Goal: Task Accomplishment & Management: Use online tool/utility

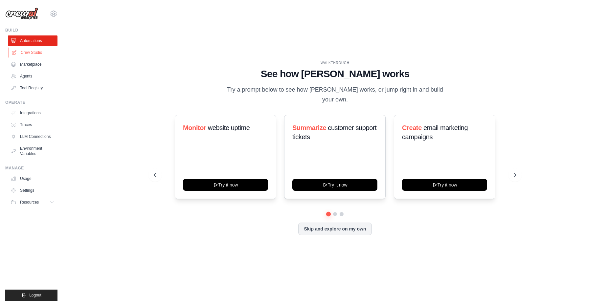
click at [39, 53] on link "Crew Studio" at bounding box center [34, 52] width 50 height 11
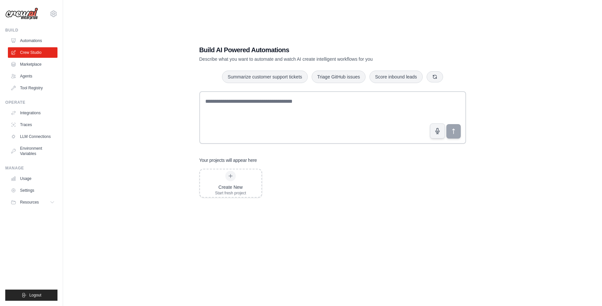
click at [39, 71] on ul "Automations Crew Studio Marketplace Agents Tool Registry" at bounding box center [33, 64] width 50 height 58
click at [36, 74] on link "Agents" at bounding box center [34, 76] width 50 height 11
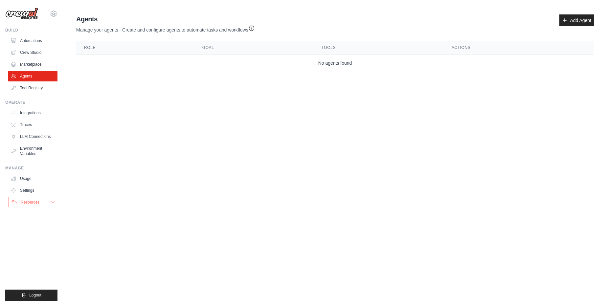
click at [53, 203] on icon at bounding box center [52, 203] width 3 height 2
click at [38, 87] on link "Tool Registry" at bounding box center [34, 88] width 50 height 11
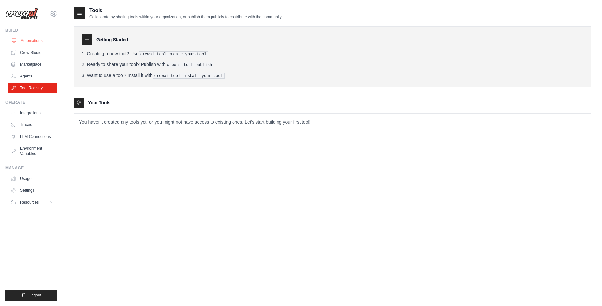
click at [37, 43] on link "Automations" at bounding box center [34, 40] width 50 height 11
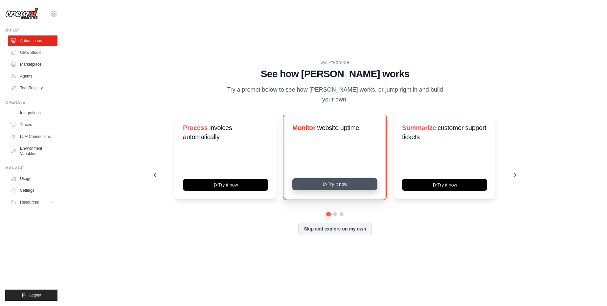
click at [319, 187] on button "Try it now" at bounding box center [334, 184] width 85 height 12
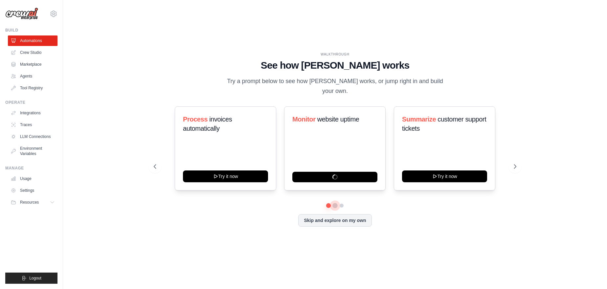
click at [335, 207] on button at bounding box center [334, 205] width 5 height 5
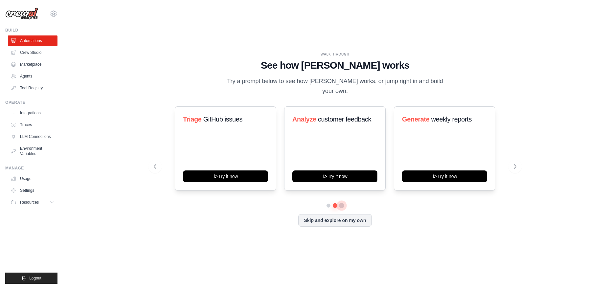
click at [341, 204] on button at bounding box center [341, 205] width 5 height 5
click at [146, 167] on div "WALKTHROUGH See how [PERSON_NAME] works Try a prompt below to see how [PERSON_N…" at bounding box center [335, 144] width 378 height 185
click at [158, 168] on button at bounding box center [154, 166] width 13 height 13
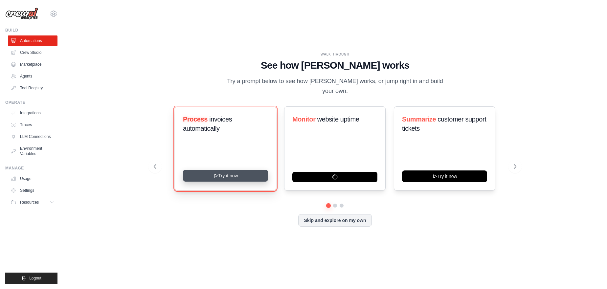
click at [227, 172] on button "Try it now" at bounding box center [225, 176] width 85 height 12
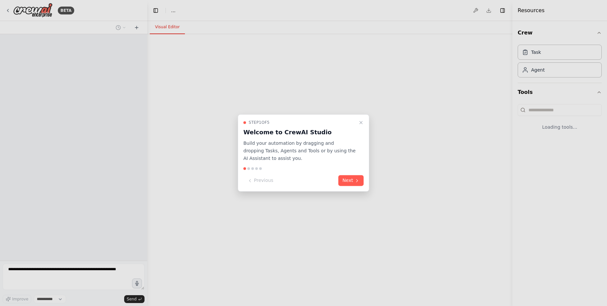
select select "****"
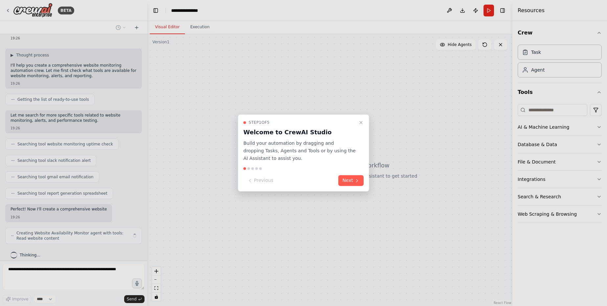
scroll to position [34, 0]
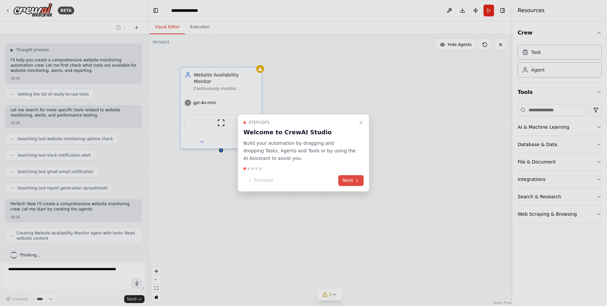
click at [349, 178] on button "Next" at bounding box center [350, 180] width 25 height 11
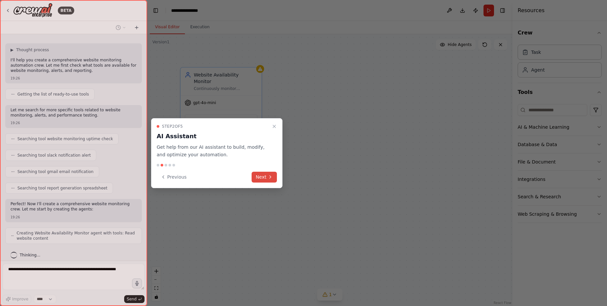
scroll to position [56, 0]
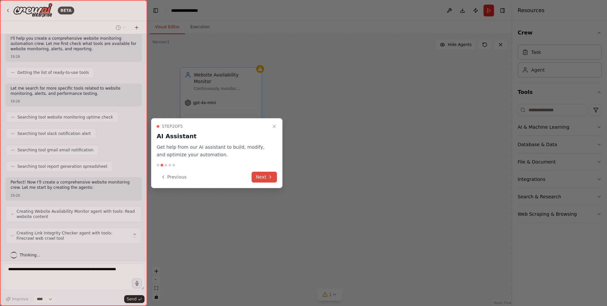
click at [270, 174] on button "Next" at bounding box center [264, 177] width 25 height 11
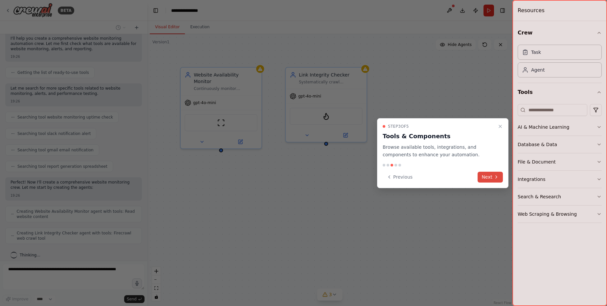
click at [492, 178] on button "Next" at bounding box center [490, 177] width 25 height 11
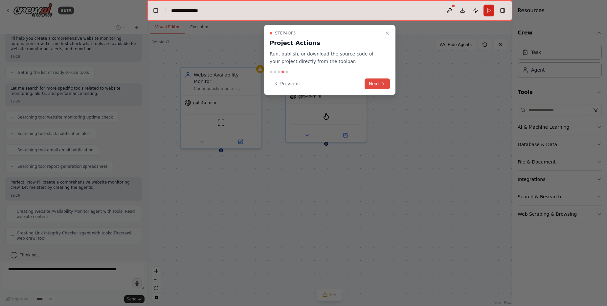
click at [376, 81] on button "Next" at bounding box center [377, 84] width 25 height 11
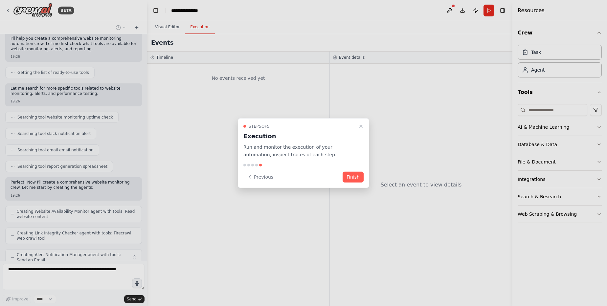
scroll to position [78, 0]
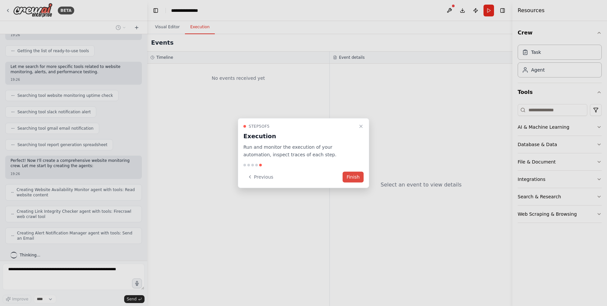
click at [346, 175] on button "Finish" at bounding box center [353, 176] width 21 height 11
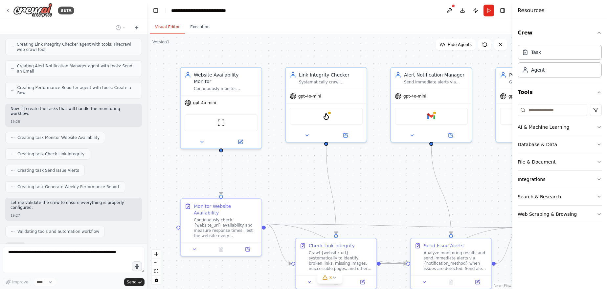
scroll to position [284, 0]
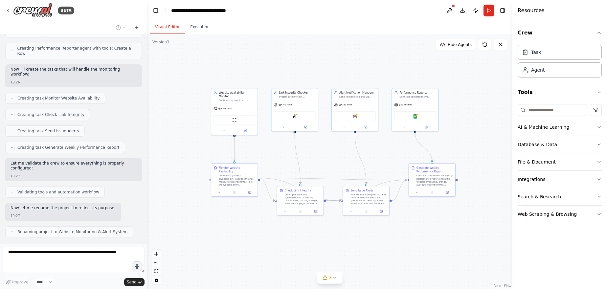
drag, startPoint x: 437, startPoint y: 193, endPoint x: 387, endPoint y: 156, distance: 62.5
click at [387, 156] on div ".deletable-edge-delete-btn { width: 20px; height: 20px; border: 0px solid #ffff…" at bounding box center [329, 161] width 365 height 255
click at [7, 10] on icon at bounding box center [7, 10] width 5 height 5
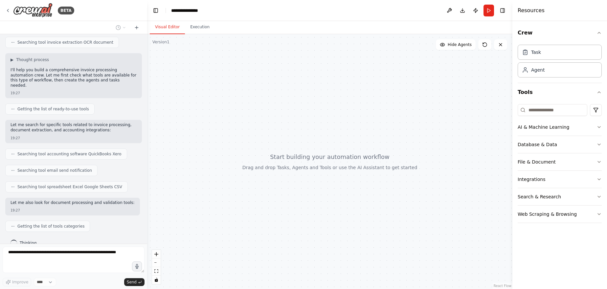
scroll to position [153, 0]
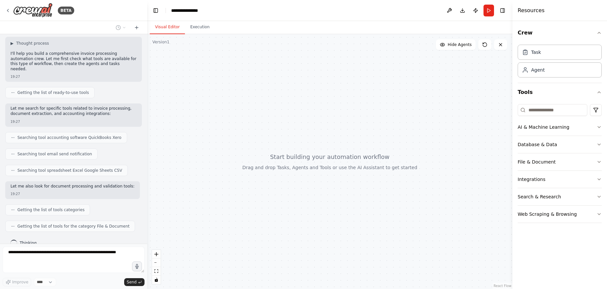
click at [328, 163] on div at bounding box center [329, 161] width 365 height 255
drag, startPoint x: 278, startPoint y: 123, endPoint x: 317, endPoint y: 158, distance: 52.6
click at [317, 158] on div at bounding box center [329, 161] width 365 height 255
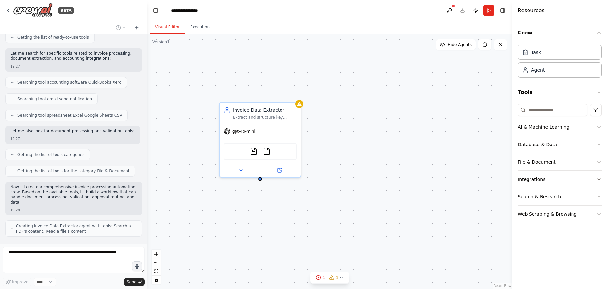
scroll to position [213, 0]
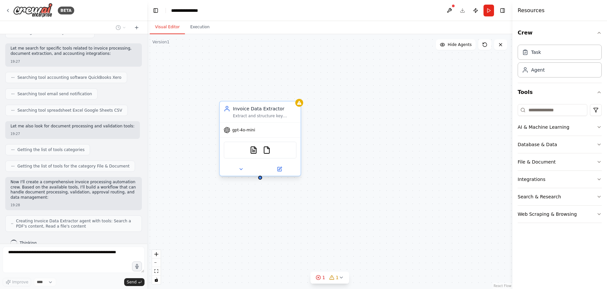
click at [280, 126] on div "gpt-4o-mini" at bounding box center [260, 130] width 81 height 14
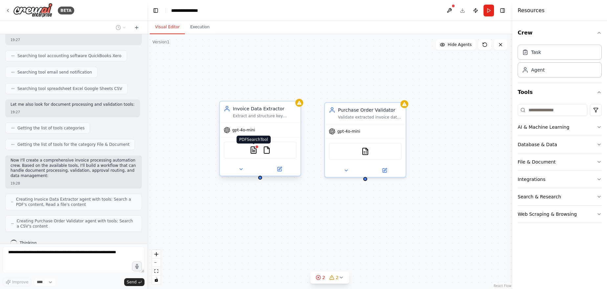
click at [255, 151] on img at bounding box center [254, 150] width 8 height 8
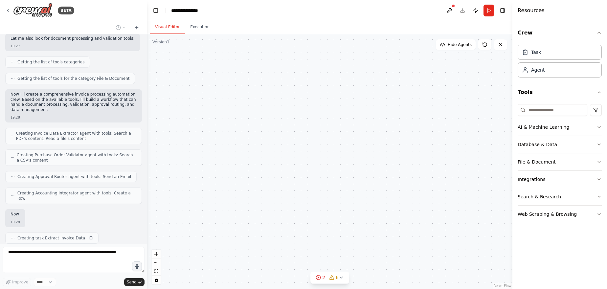
scroll to position [307, 0]
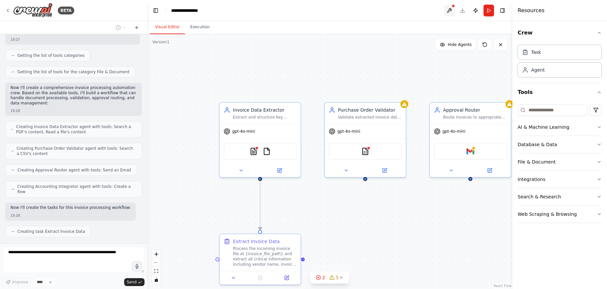
click at [451, 8] on button at bounding box center [449, 11] width 11 height 12
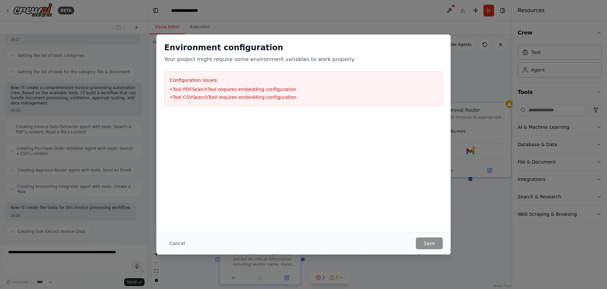
scroll to position [324, 0]
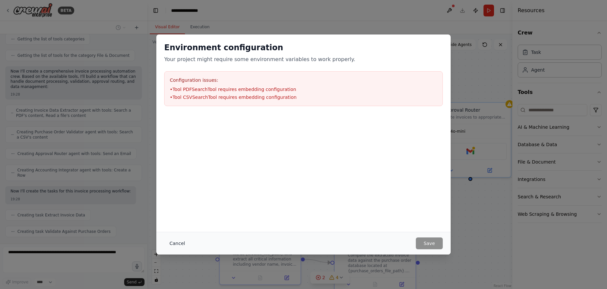
click at [174, 246] on button "Cancel" at bounding box center [177, 243] width 26 height 12
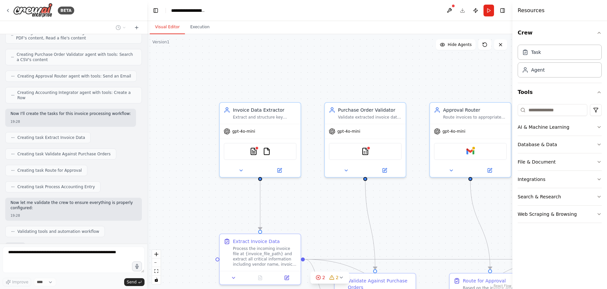
scroll to position [446, 0]
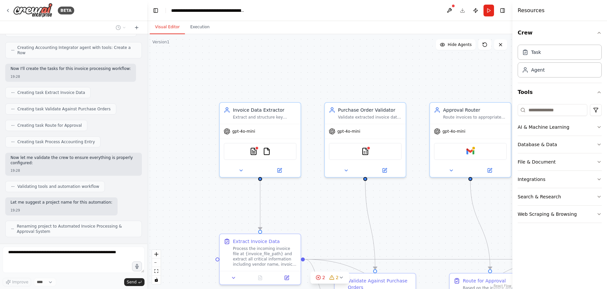
click at [462, 11] on header "**********" at bounding box center [329, 10] width 365 height 21
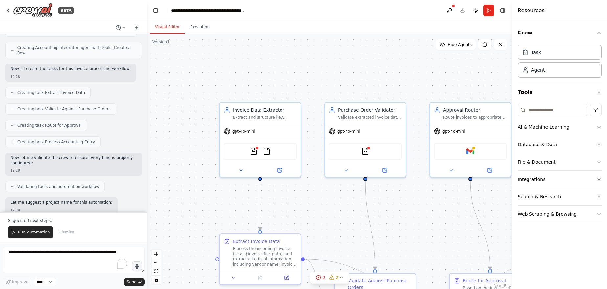
click at [462, 9] on header "**********" at bounding box center [329, 10] width 365 height 21
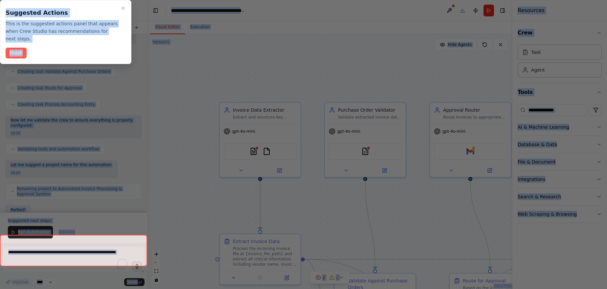
click at [462, 9] on div at bounding box center [303, 144] width 607 height 289
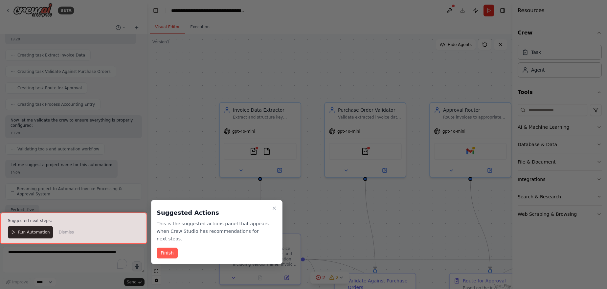
click at [462, 9] on div at bounding box center [303, 144] width 607 height 289
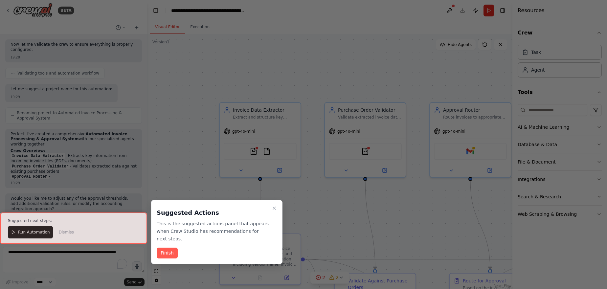
scroll to position [559, 0]
click at [167, 248] on button "Finish" at bounding box center [167, 253] width 21 height 11
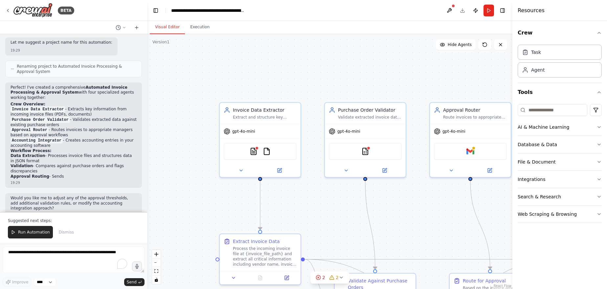
click at [464, 12] on header "**********" at bounding box center [329, 10] width 365 height 21
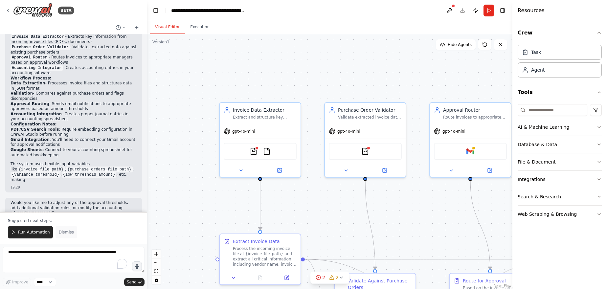
scroll to position [684, 0]
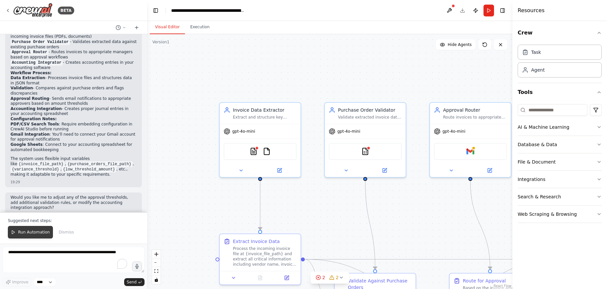
click at [40, 233] on span "Run Automation" at bounding box center [34, 232] width 32 height 5
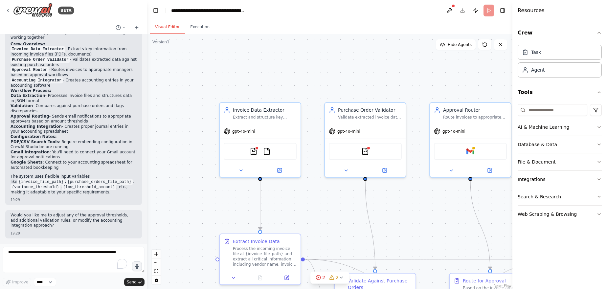
scroll to position [652, 0]
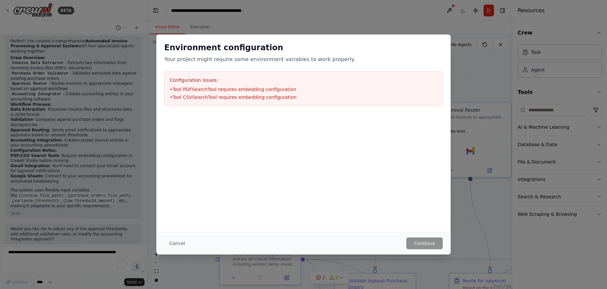
click at [223, 74] on div "Configuration issues: • Tool PDFSearchTool requires embedding configuration • T…" at bounding box center [303, 88] width 279 height 35
click at [180, 186] on div "Environment configuration Your project might require some environment variables…" at bounding box center [303, 132] width 294 height 197
click at [241, 82] on h3 "Configuration issues:" at bounding box center [303, 80] width 267 height 7
click at [177, 241] on button "Cancel" at bounding box center [177, 243] width 26 height 12
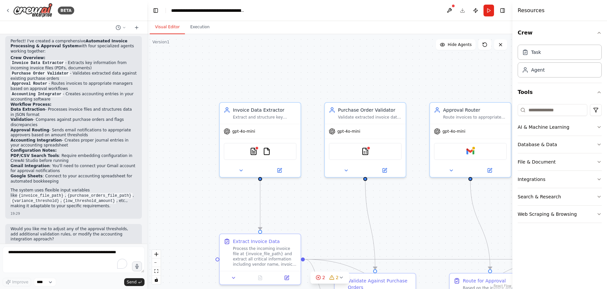
click at [462, 11] on header "**********" at bounding box center [329, 10] width 365 height 21
click at [489, 10] on button "Run" at bounding box center [489, 11] width 11 height 12
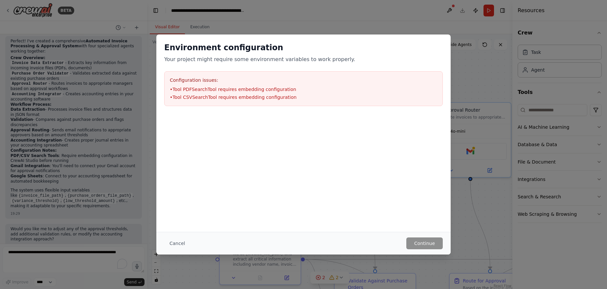
click at [264, 100] on li "• Tool CSVSearchTool requires embedding configuration" at bounding box center [303, 97] width 267 height 7
click at [177, 244] on button "Cancel" at bounding box center [177, 243] width 26 height 12
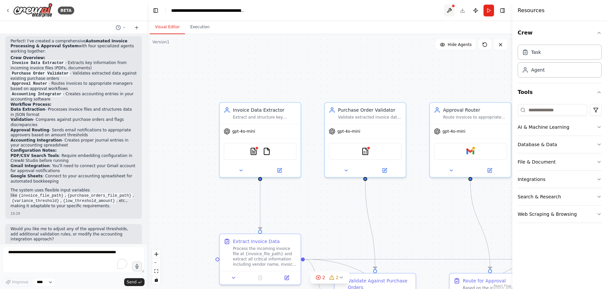
click at [454, 11] on button at bounding box center [449, 11] width 11 height 12
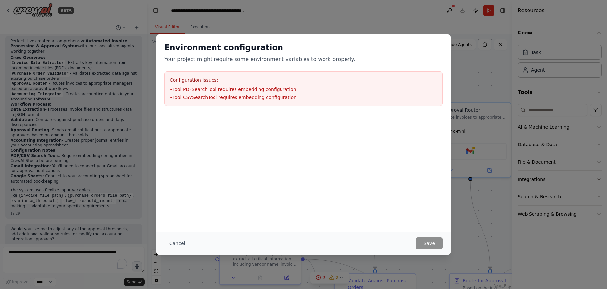
click at [221, 97] on li "• Tool CSVSearchTool requires embedding configuration" at bounding box center [303, 97] width 267 height 7
click at [175, 240] on button "Cancel" at bounding box center [177, 243] width 26 height 12
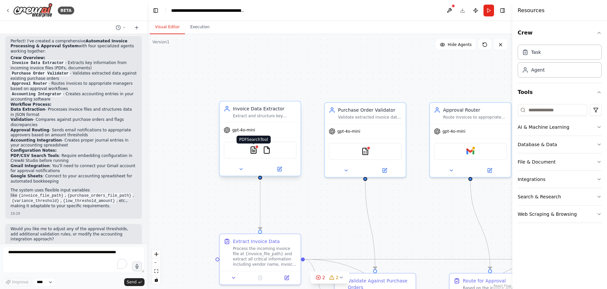
click at [254, 151] on img at bounding box center [254, 150] width 8 height 8
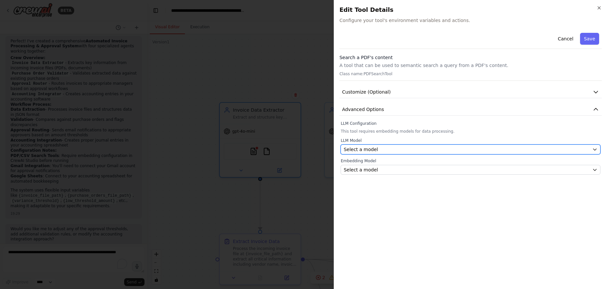
click at [399, 147] on div "Select a model" at bounding box center [467, 149] width 246 height 7
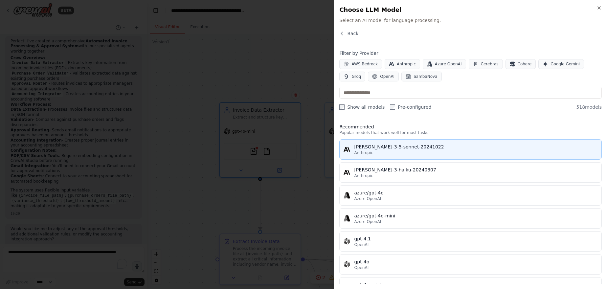
click at [402, 147] on div "claude-3-5-sonnet-20241022" at bounding box center [475, 147] width 243 height 7
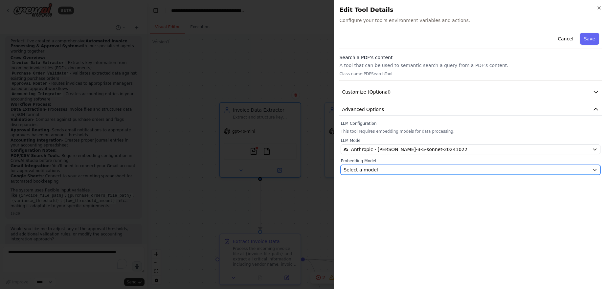
click at [383, 171] on div "Select a model" at bounding box center [467, 170] width 246 height 7
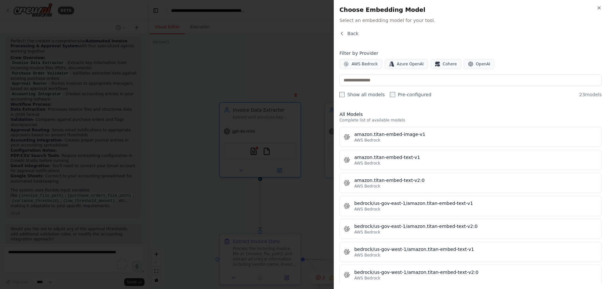
click at [368, 93] on label "Show all models" at bounding box center [361, 94] width 45 height 7
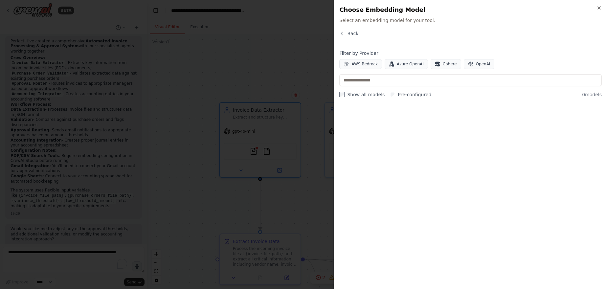
click at [368, 93] on label "Show all models" at bounding box center [361, 94] width 45 height 7
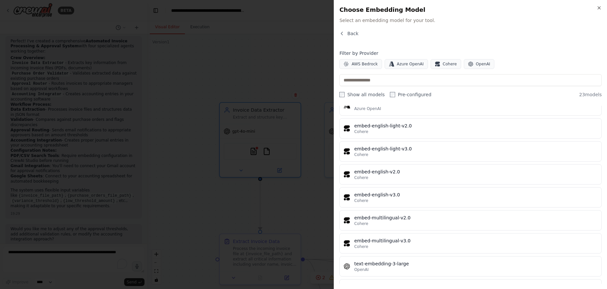
scroll to position [374, 0]
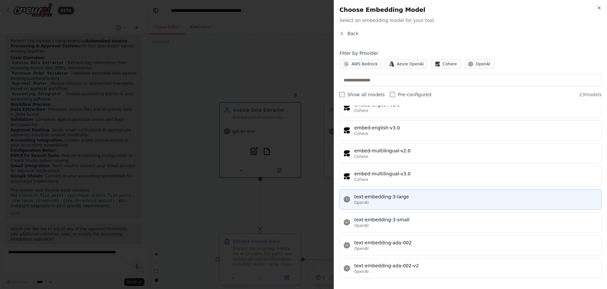
click at [409, 198] on div "text-embedding-3-large" at bounding box center [475, 196] width 243 height 7
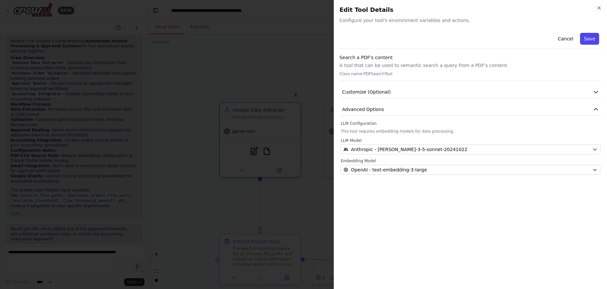
click at [593, 36] on button "Save" at bounding box center [589, 39] width 19 height 12
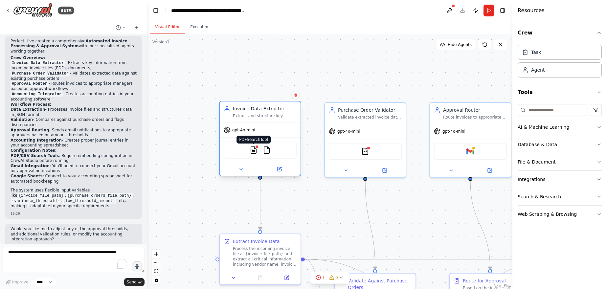
click at [257, 151] on img at bounding box center [254, 150] width 8 height 8
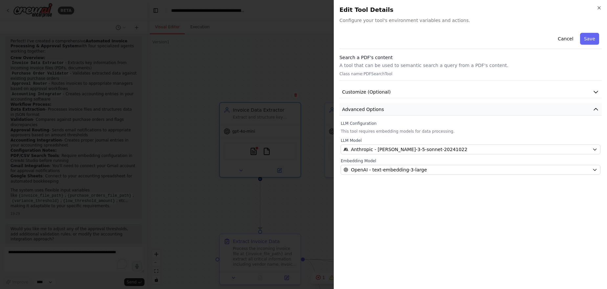
click at [369, 107] on span "Advanced Options" at bounding box center [363, 109] width 42 height 7
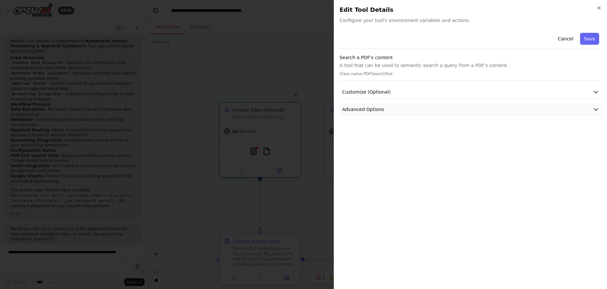
click at [369, 107] on span "Advanced Options" at bounding box center [363, 109] width 42 height 7
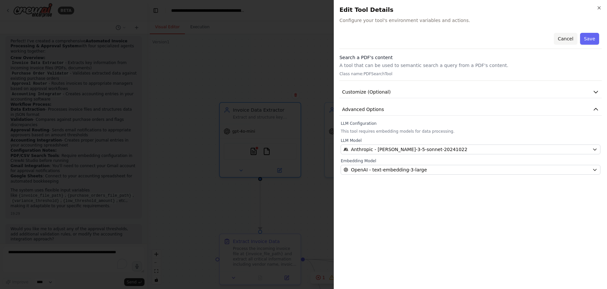
click at [565, 39] on button "Cancel" at bounding box center [565, 39] width 23 height 12
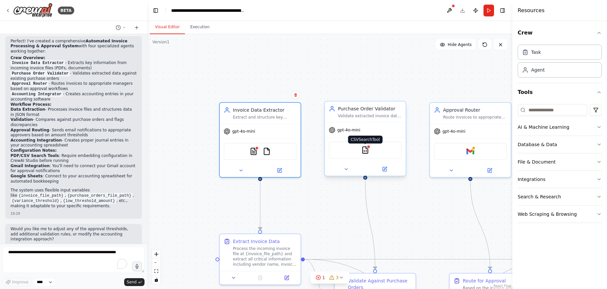
click at [365, 150] on img at bounding box center [365, 150] width 8 height 8
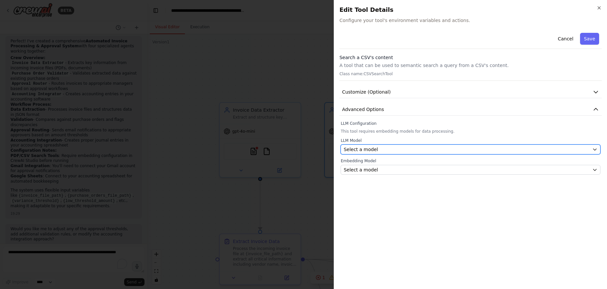
click at [371, 146] on span "Select a model" at bounding box center [361, 149] width 34 height 7
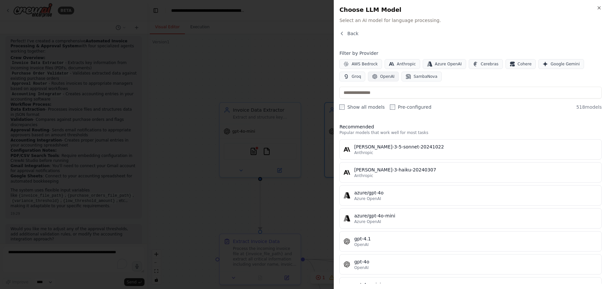
click at [380, 76] on span "OpenAI" at bounding box center [387, 76] width 14 height 5
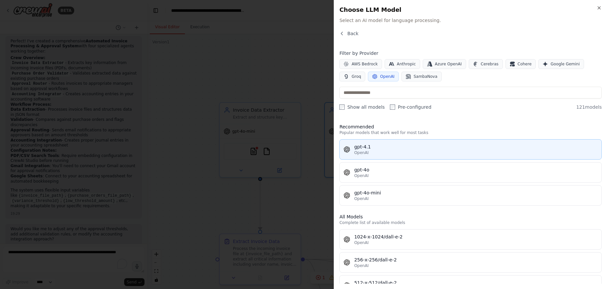
click at [376, 152] on div "OpenAI" at bounding box center [475, 152] width 243 height 5
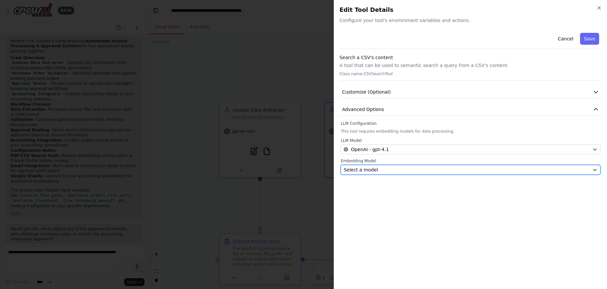
click at [377, 169] on div "Select a model" at bounding box center [467, 170] width 246 height 7
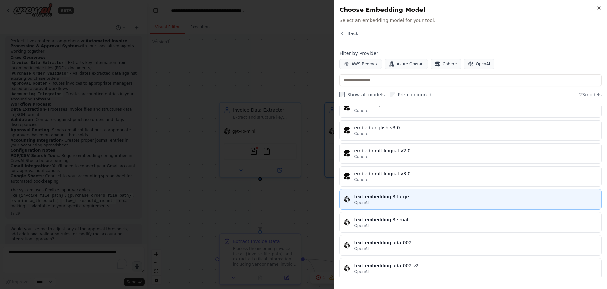
click at [390, 197] on div "text-embedding-3-large" at bounding box center [475, 196] width 243 height 7
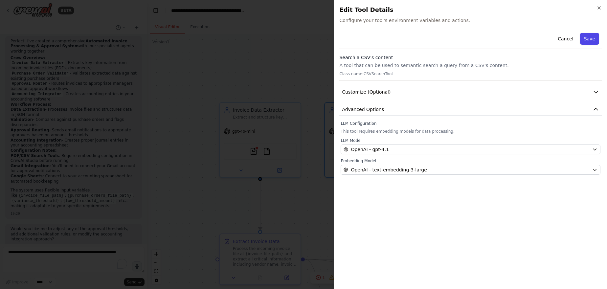
click at [586, 37] on button "Save" at bounding box center [589, 39] width 19 height 12
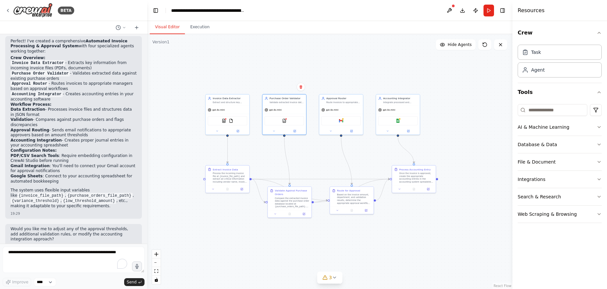
drag, startPoint x: 437, startPoint y: 207, endPoint x: 335, endPoint y: 160, distance: 111.7
click at [335, 160] on div ".deletable-edge-delete-btn { width: 20px; height: 20px; border: 0px solid #ffff…" at bounding box center [329, 161] width 365 height 255
click at [326, 273] on button "3" at bounding box center [329, 278] width 25 height 12
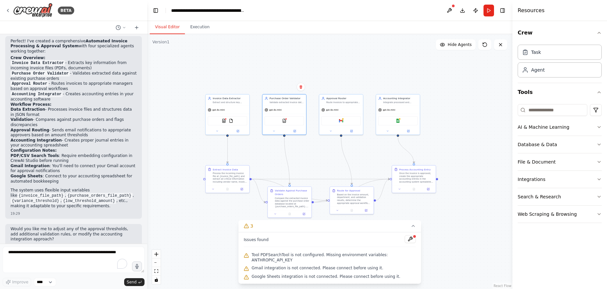
click at [305, 259] on span "Tool PDFSearchTool is not configured. Missing environment variables: ANTHROPIC_…" at bounding box center [334, 257] width 164 height 11
click at [484, 45] on icon at bounding box center [484, 44] width 5 height 5
click at [353, 259] on span "Tool PDFSearchTool is not configured. Missing environment variables: ANTHROPIC_…" at bounding box center [334, 257] width 164 height 11
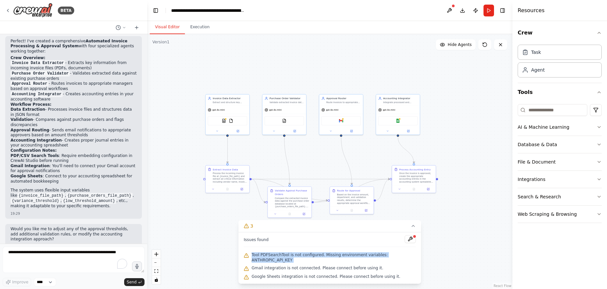
click at [353, 259] on span "Tool PDFSearchTool is not configured. Missing environment variables: ANTHROPIC_…" at bounding box center [334, 257] width 164 height 11
click at [224, 120] on img at bounding box center [224, 120] width 4 height 4
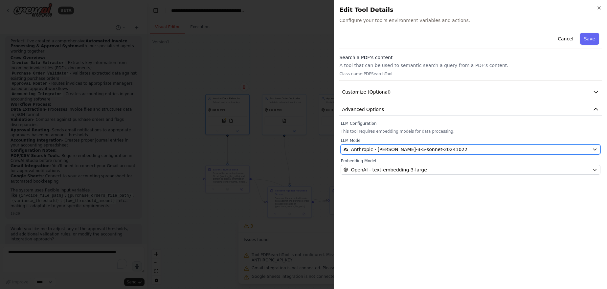
click at [397, 147] on span "Anthropic - claude-3-5-sonnet-20241022" at bounding box center [409, 149] width 117 height 7
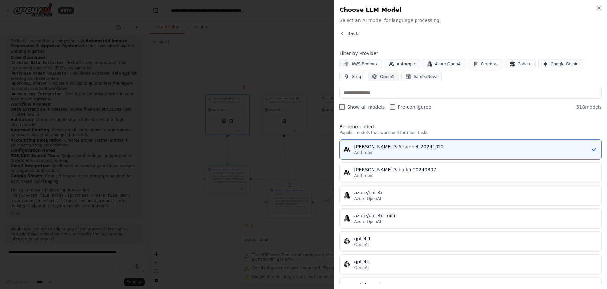
click at [368, 73] on button "OpenAI" at bounding box center [383, 77] width 31 height 10
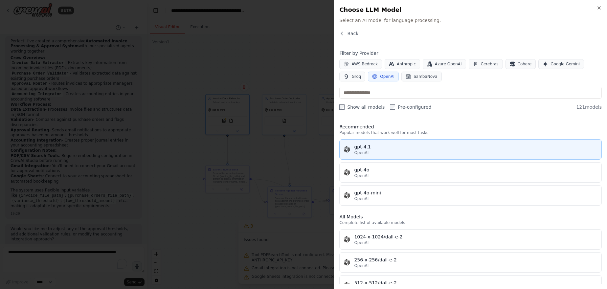
click at [369, 150] on div "OpenAI" at bounding box center [475, 152] width 243 height 5
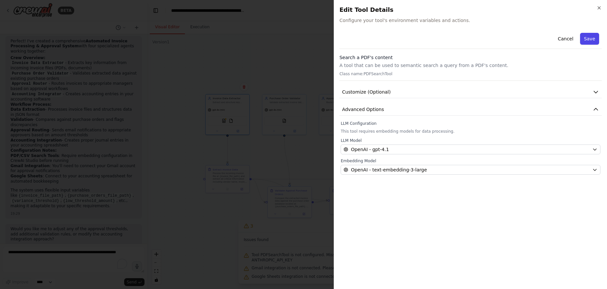
click at [589, 39] on button "Save" at bounding box center [589, 39] width 19 height 12
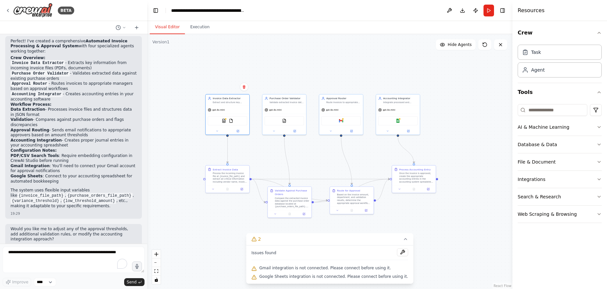
click at [302, 267] on span "Gmail integration is not connected. Please connect before using it." at bounding box center [325, 267] width 132 height 5
click at [342, 120] on img at bounding box center [341, 120] width 4 height 4
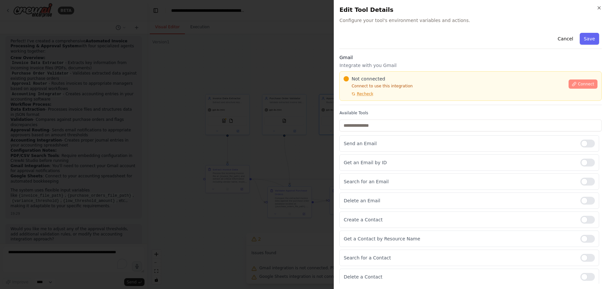
click at [585, 82] on span "Connect" at bounding box center [586, 83] width 16 height 5
click at [572, 83] on icon at bounding box center [574, 84] width 5 height 5
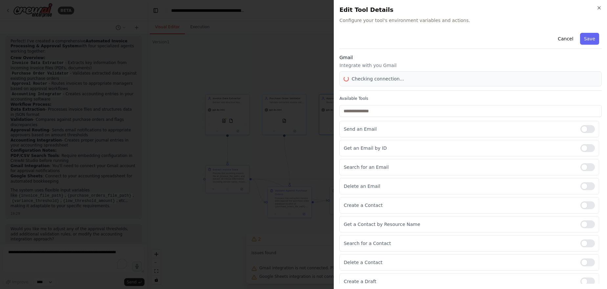
click at [572, 83] on div "Checking connection..." at bounding box center [470, 78] width 262 height 15
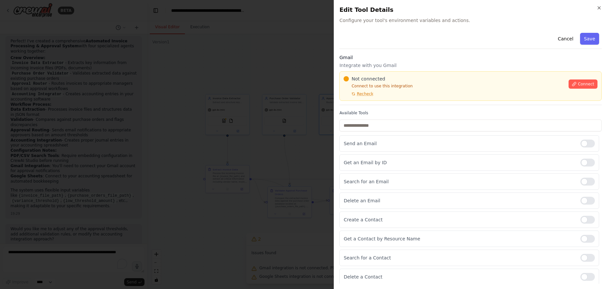
click at [441, 65] on p "Integrate with you Gmail" at bounding box center [470, 65] width 262 height 7
click at [376, 85] on p "Connect to use this integration" at bounding box center [454, 85] width 221 height 5
click at [376, 90] on div "Not connected Connect to use this integration Recheck" at bounding box center [454, 86] width 221 height 21
click at [362, 90] on div "Not connected Connect to use this integration Recheck" at bounding box center [454, 86] width 221 height 21
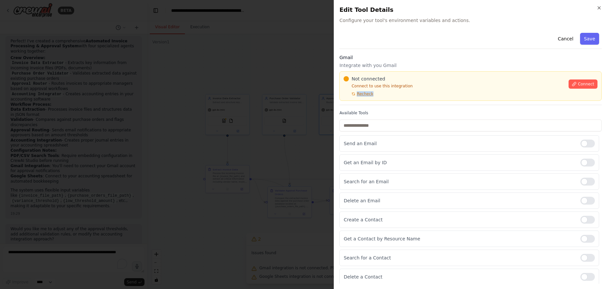
click at [249, 121] on div at bounding box center [303, 144] width 607 height 289
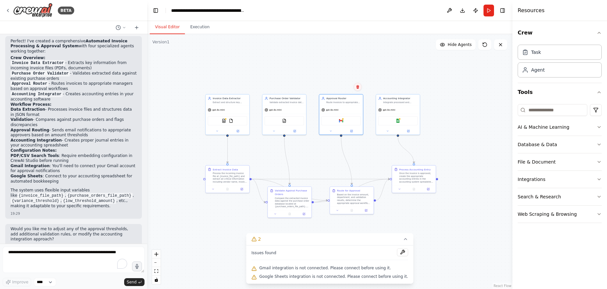
click at [359, 88] on icon at bounding box center [357, 87] width 3 height 4
click at [344, 88] on button "Confirm" at bounding box center [338, 87] width 23 height 8
click at [293, 269] on span "Task Route for Approval has no agent assigned" at bounding box center [305, 267] width 92 height 5
click at [324, 276] on span "Google Sheets integration is not connected. Please connect before using it." at bounding box center [333, 276] width 149 height 5
click at [383, 103] on div "Accounting Integrator Integrate processed and approved invoices with accounting…" at bounding box center [398, 99] width 44 height 11
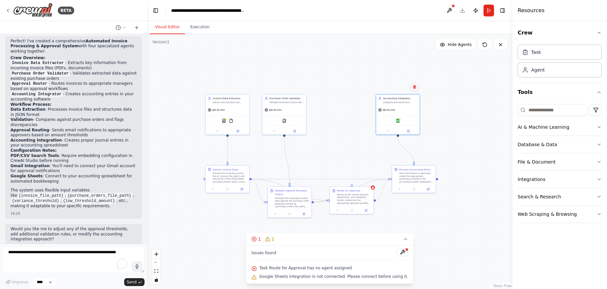
click at [415, 86] on icon at bounding box center [414, 87] width 3 height 4
click at [392, 86] on button "Confirm" at bounding box center [395, 87] width 23 height 8
click at [375, 251] on button at bounding box center [380, 252] width 11 height 8
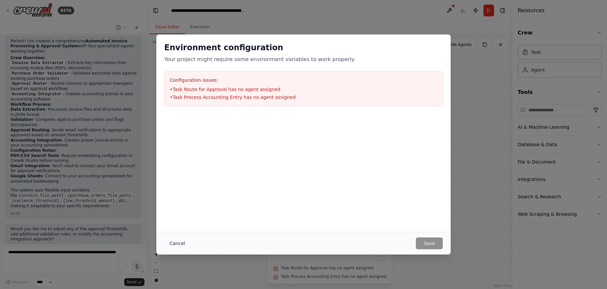
click at [174, 244] on button "Cancel" at bounding box center [177, 243] width 26 height 12
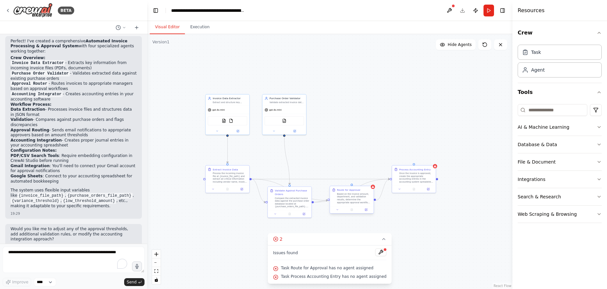
click at [367, 194] on div "Based on the invoice amount, department, and validation results, determine the …" at bounding box center [354, 197] width 34 height 11
click at [374, 188] on icon at bounding box center [373, 187] width 2 height 2
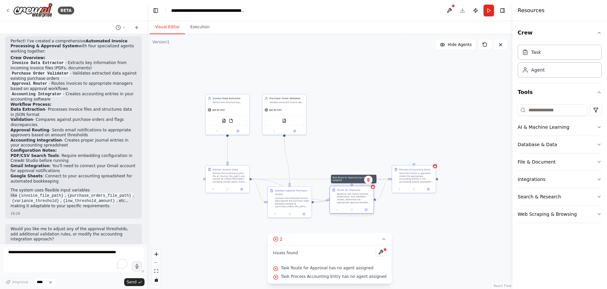
click at [374, 188] on icon at bounding box center [373, 187] width 2 height 2
click at [196, 30] on button "Execution" at bounding box center [200, 27] width 30 height 14
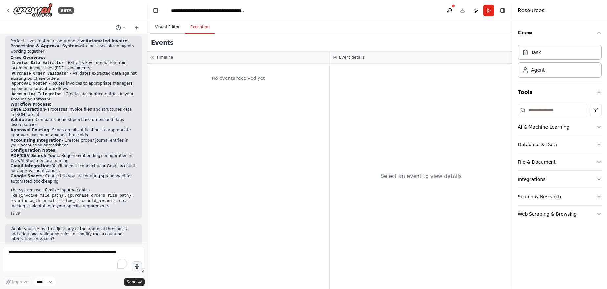
click at [167, 24] on button "Visual Editor" at bounding box center [167, 27] width 35 height 14
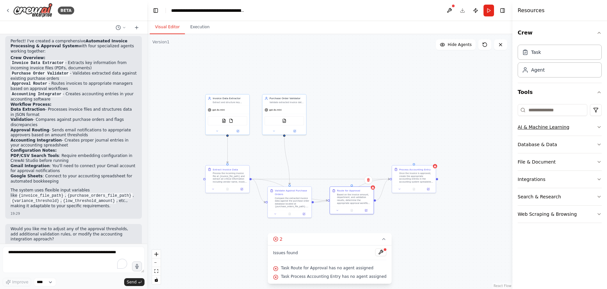
click at [539, 129] on div "AI & Machine Learning" at bounding box center [544, 127] width 52 height 7
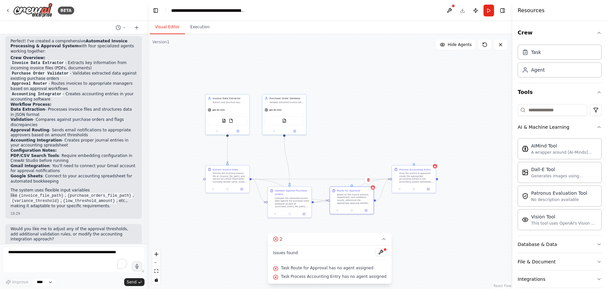
click at [597, 125] on div "Crew Task Agent Tools AI & Machine Learning AIMind Tool A wrapper around [AI-Mi…" at bounding box center [559, 155] width 95 height 268
click at [570, 246] on button "Database & Data" at bounding box center [560, 244] width 84 height 17
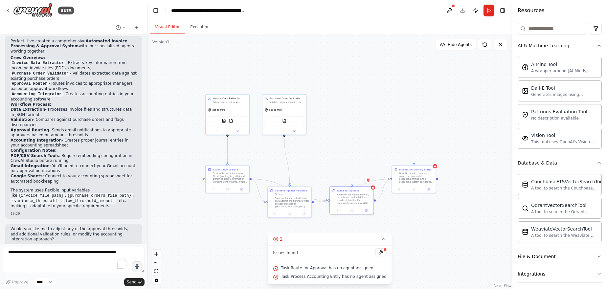
scroll to position [121, 0]
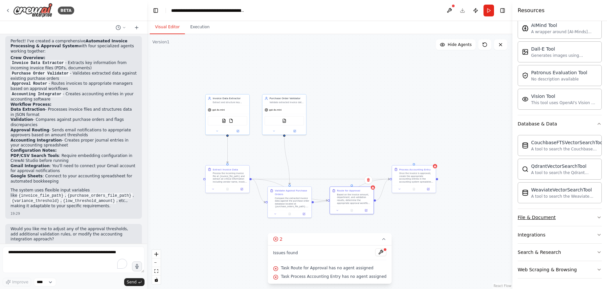
click at [570, 214] on button "File & Document" at bounding box center [560, 217] width 84 height 17
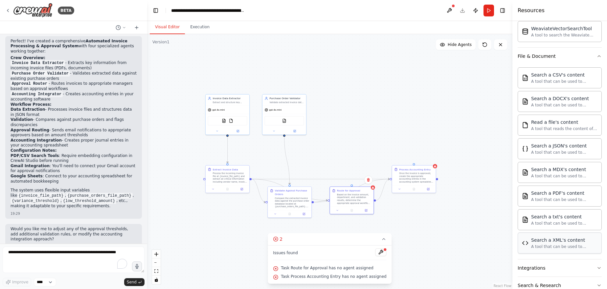
scroll to position [315, 0]
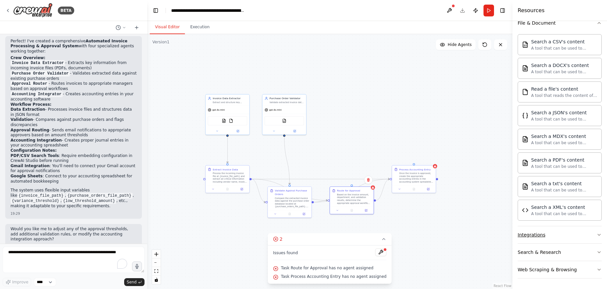
click at [557, 236] on button "Integrations" at bounding box center [560, 234] width 84 height 17
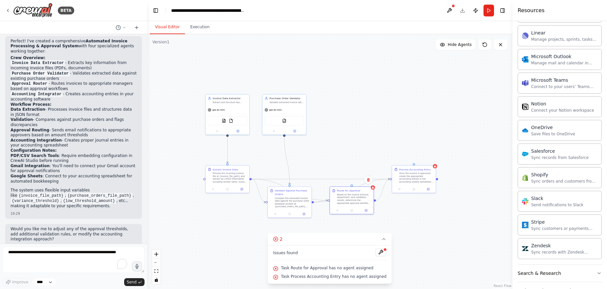
scroll to position [817, 0]
